Goal: Information Seeking & Learning: Stay updated

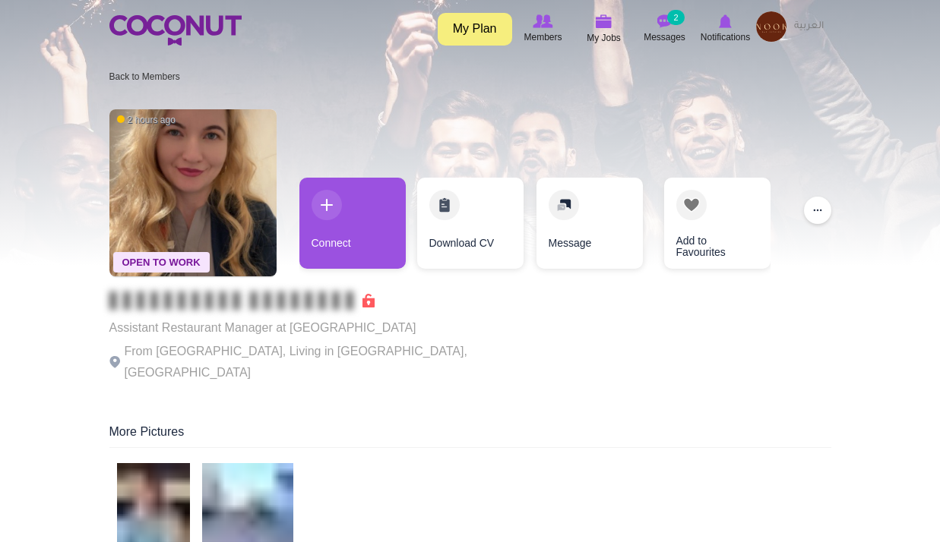
click at [733, 39] on span "Notifications" at bounding box center [724, 37] width 49 height 15
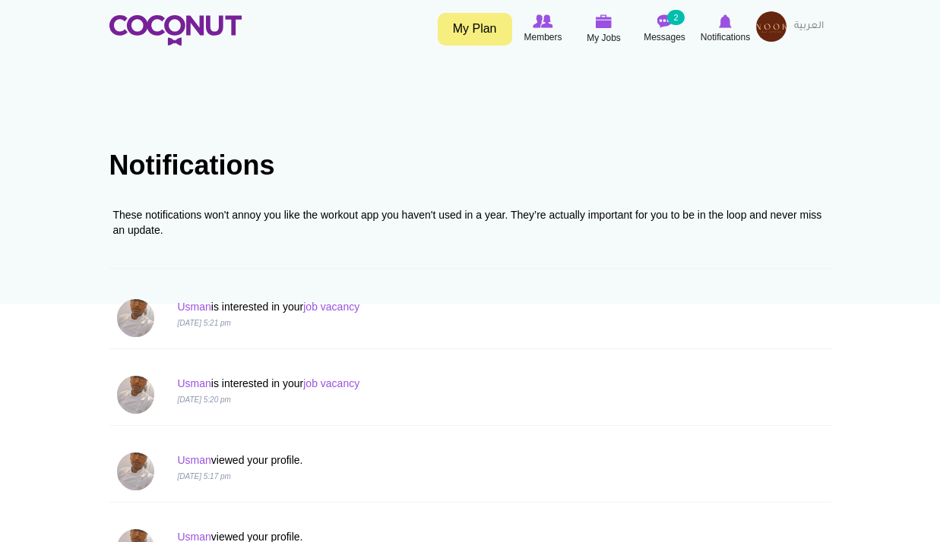
scroll to position [76, 0]
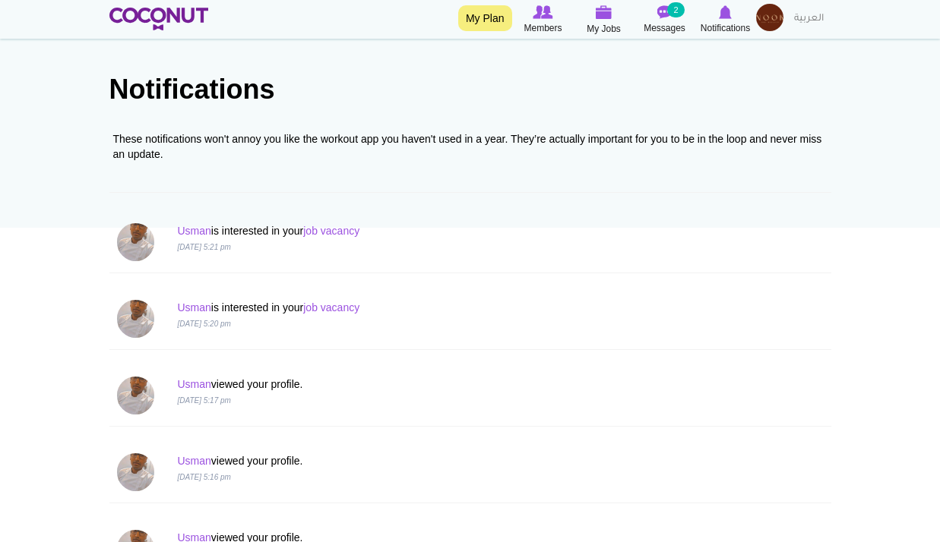
click at [346, 238] on p "Usman is interested in your job vacancy" at bounding box center [408, 230] width 463 height 15
click at [355, 232] on link "job vacancy" at bounding box center [331, 231] width 56 height 12
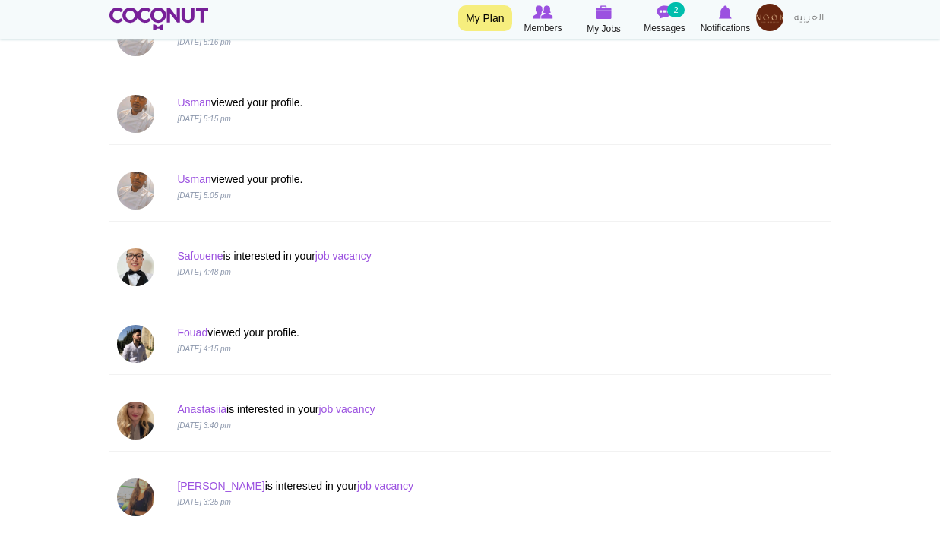
scroll to position [608, 0]
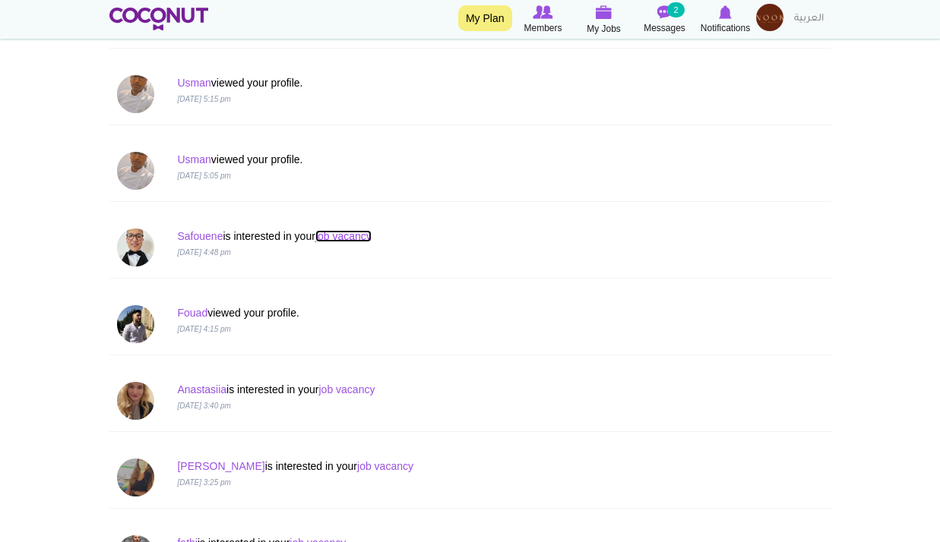
click at [342, 241] on link "job vacancy" at bounding box center [343, 236] width 56 height 12
click at [185, 241] on link "Safouene" at bounding box center [200, 236] width 46 height 12
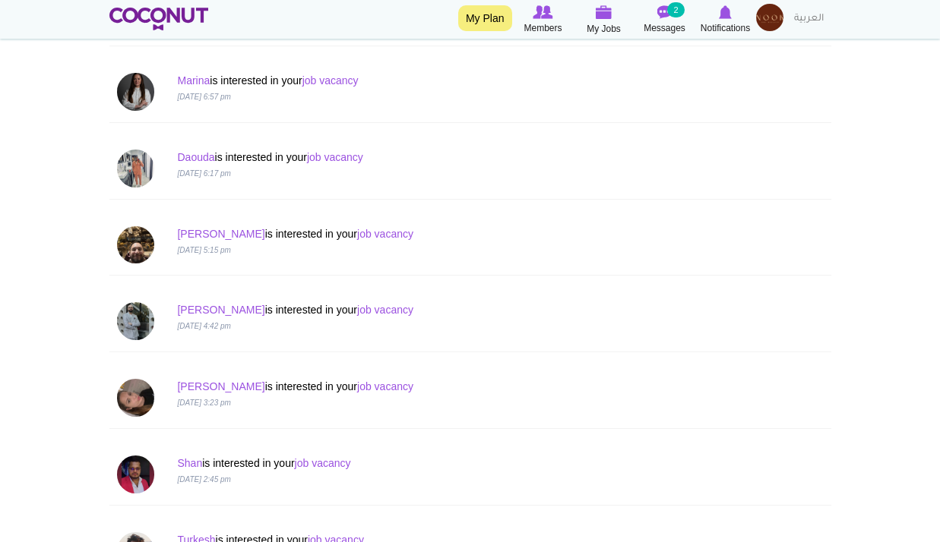
scroll to position [1443, 0]
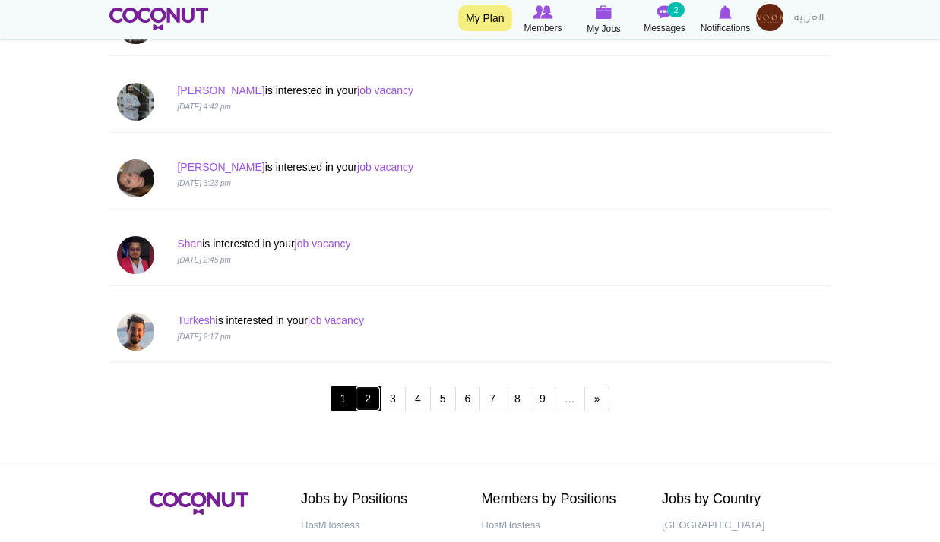
click at [370, 403] on link "2" at bounding box center [368, 399] width 26 height 26
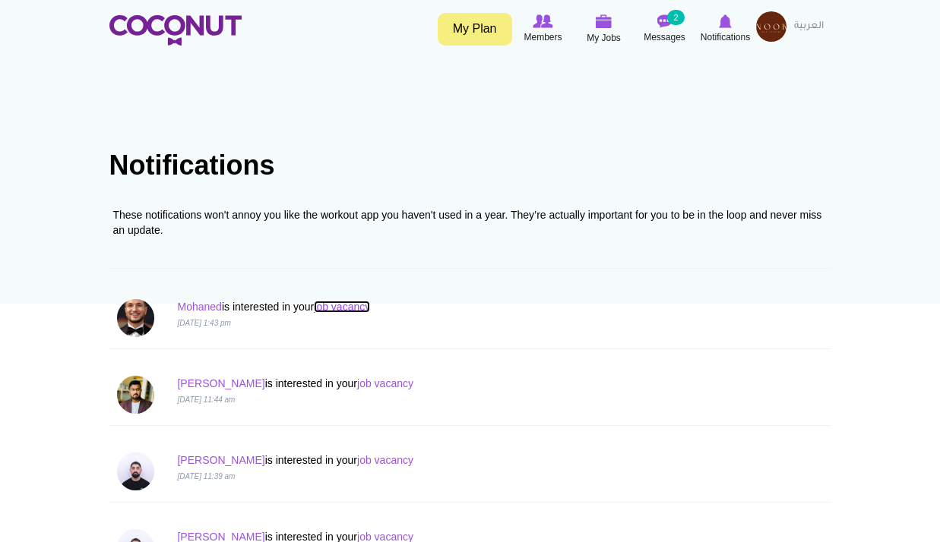
click at [349, 307] on link "job vacancy" at bounding box center [342, 307] width 56 height 12
